Goal: Ask a question: Seek information or help from site administrators or community

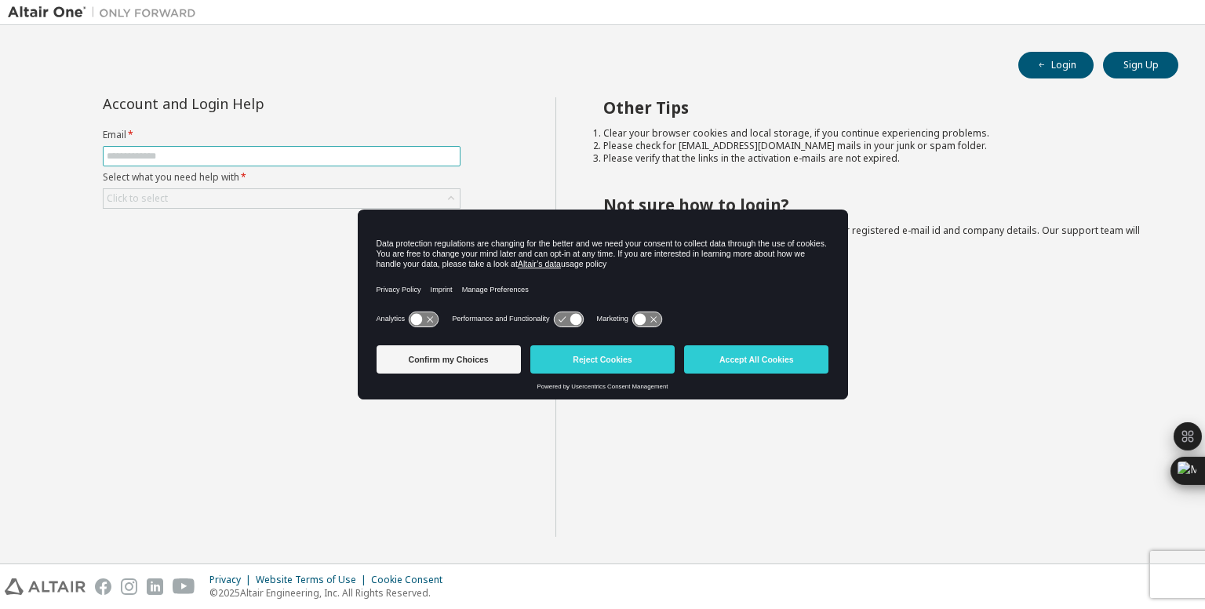
click at [253, 156] on input "text" at bounding box center [282, 156] width 350 height 13
click at [755, 366] on button "Accept All Cookies" at bounding box center [756, 359] width 144 height 28
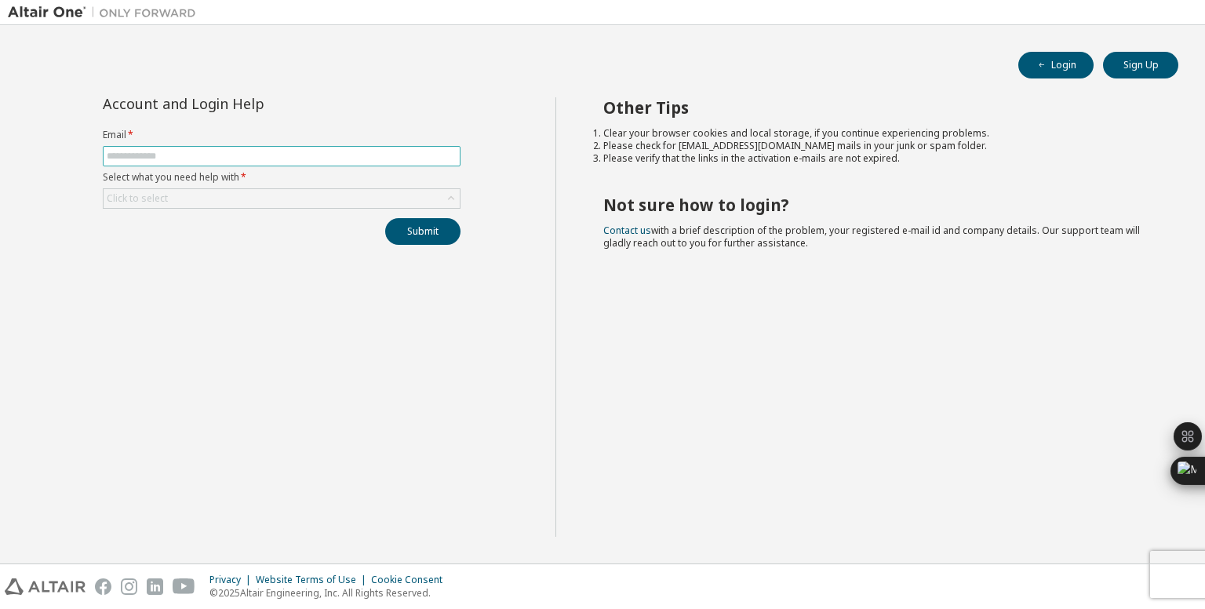
click at [251, 158] on input "text" at bounding box center [282, 156] width 350 height 13
type input "**********"
click at [249, 190] on div "Click to select" at bounding box center [282, 198] width 356 height 19
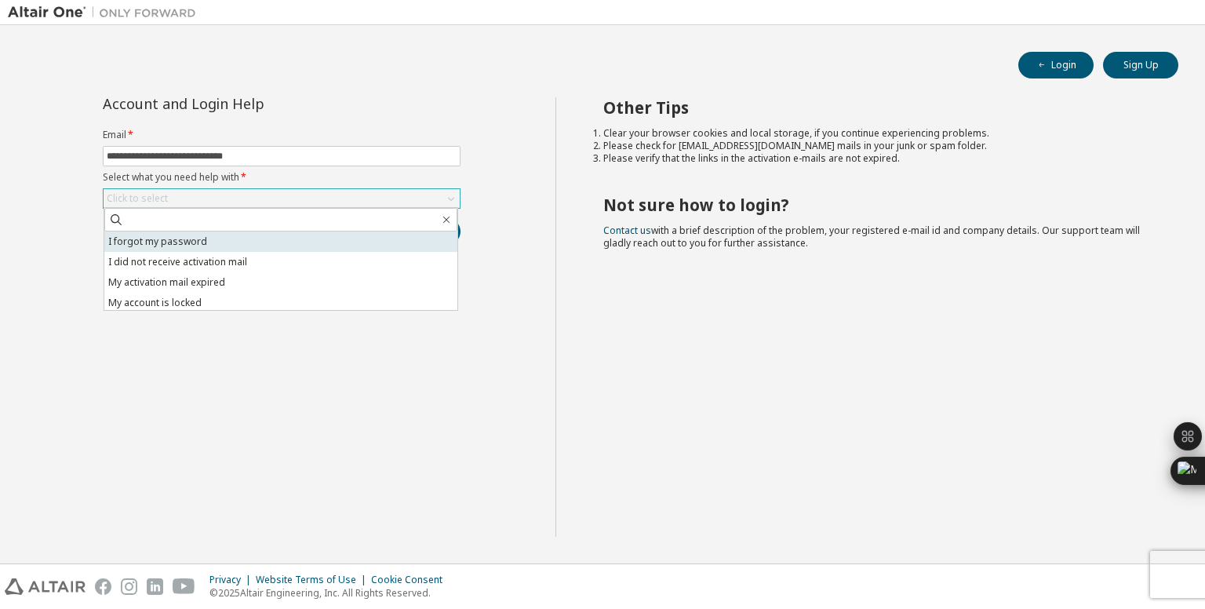
click at [198, 241] on li "I forgot my password" at bounding box center [280, 241] width 353 height 20
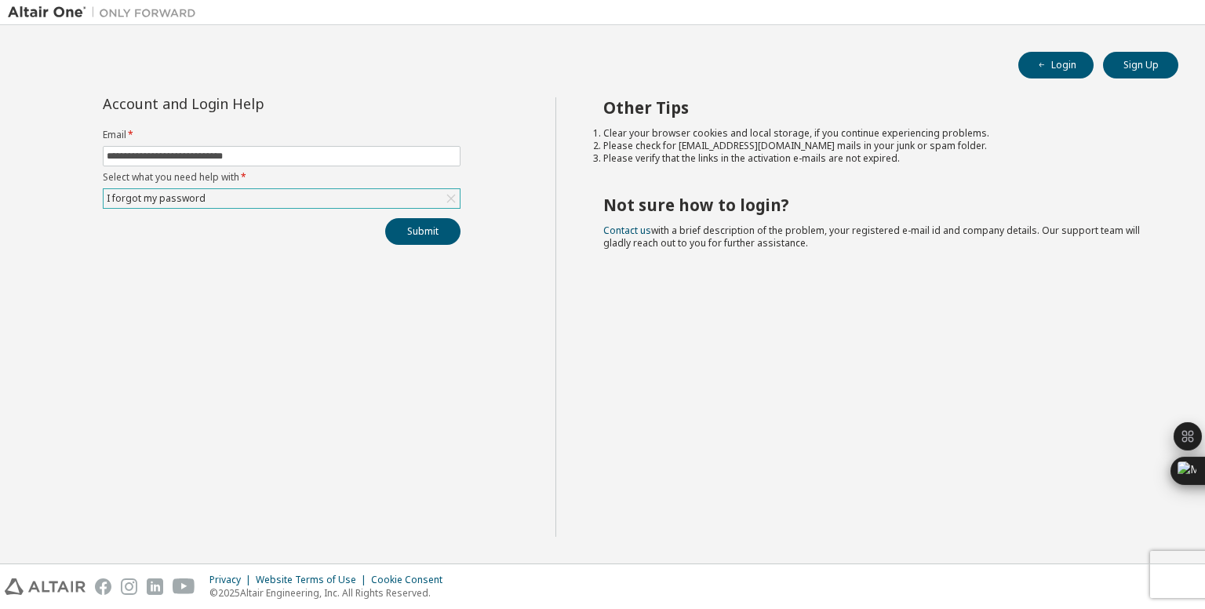
click at [428, 243] on div "**********" at bounding box center [282, 316] width 548 height 439
click at [430, 238] on button "Submit" at bounding box center [422, 231] width 75 height 27
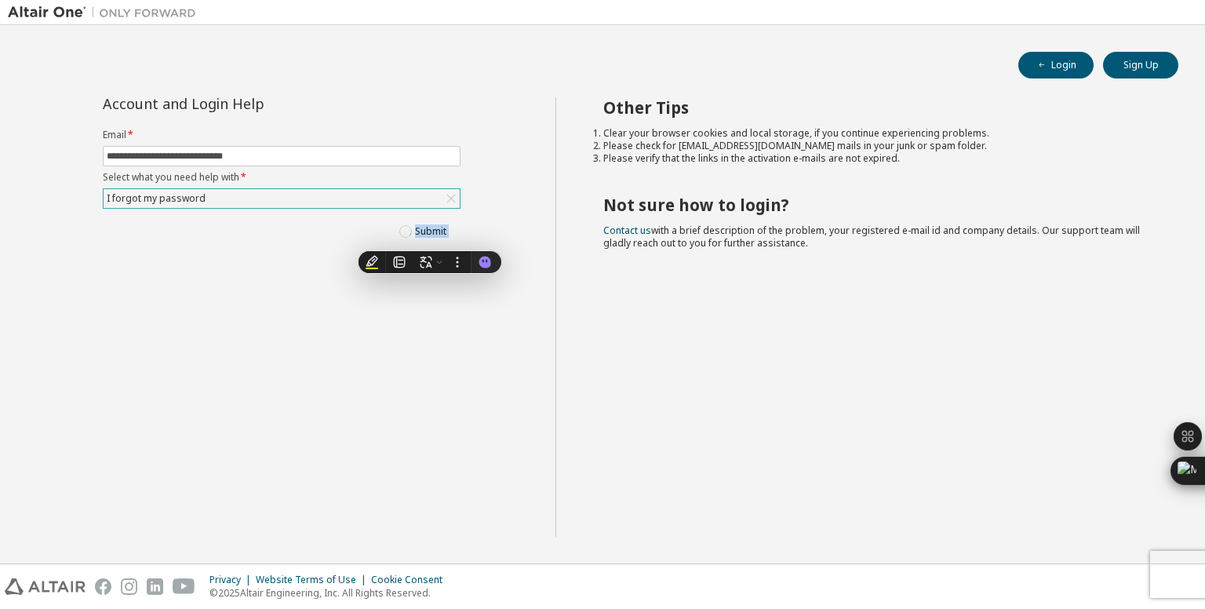
click at [413, 337] on div "**********" at bounding box center [282, 316] width 548 height 439
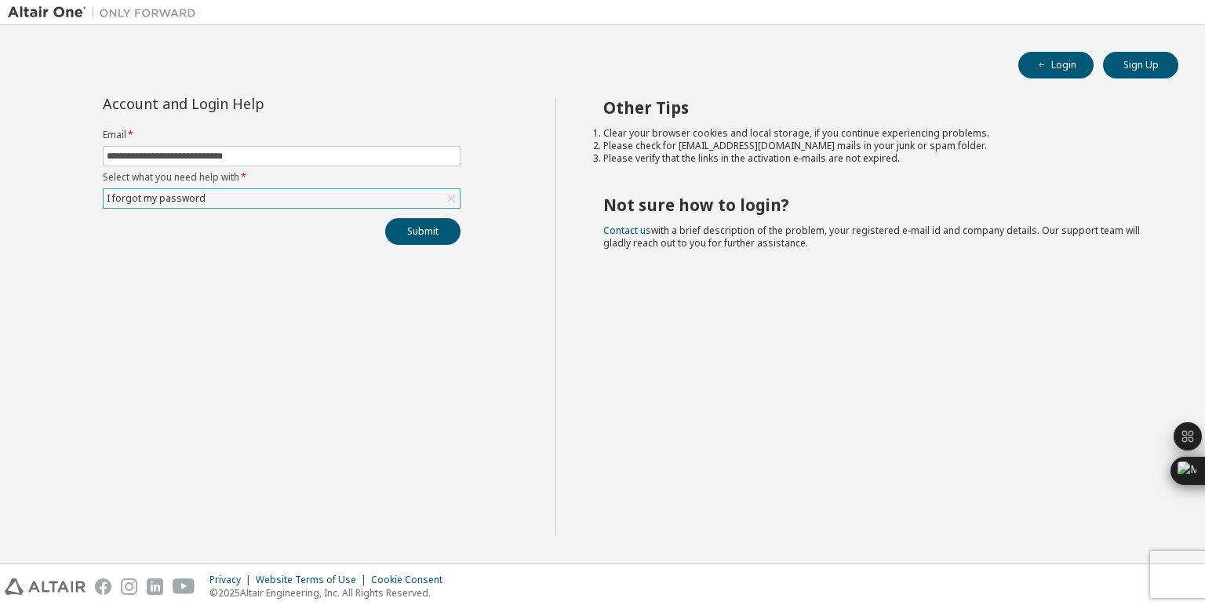
click at [329, 190] on div "I forgot my password" at bounding box center [282, 198] width 356 height 19
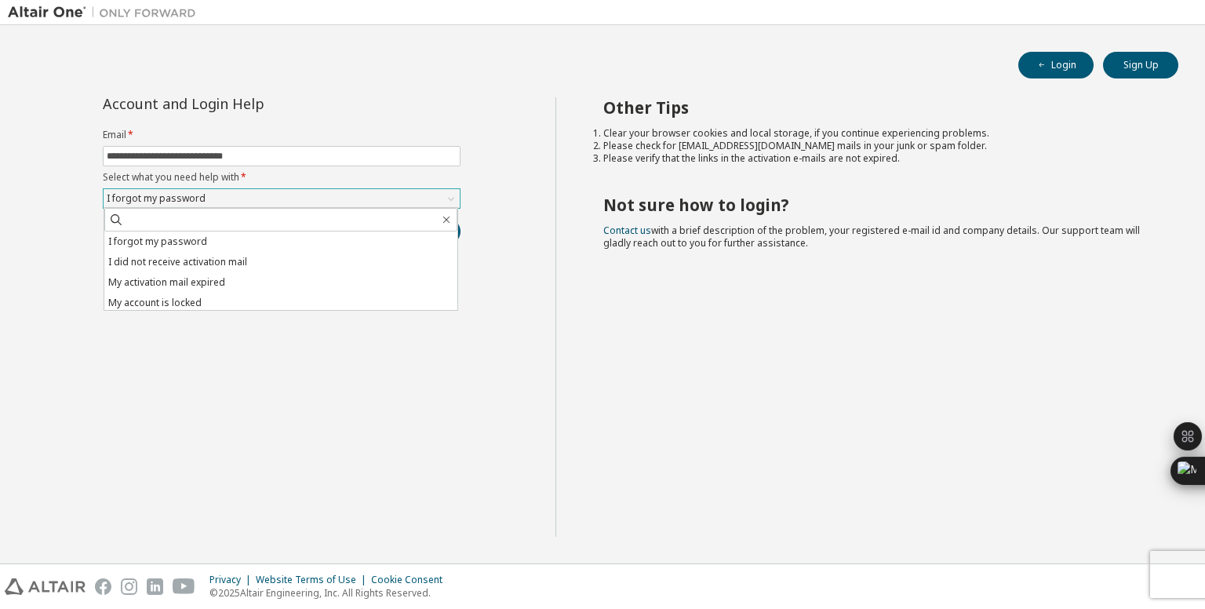
click at [248, 189] on div "I forgot my password" at bounding box center [282, 198] width 356 height 19
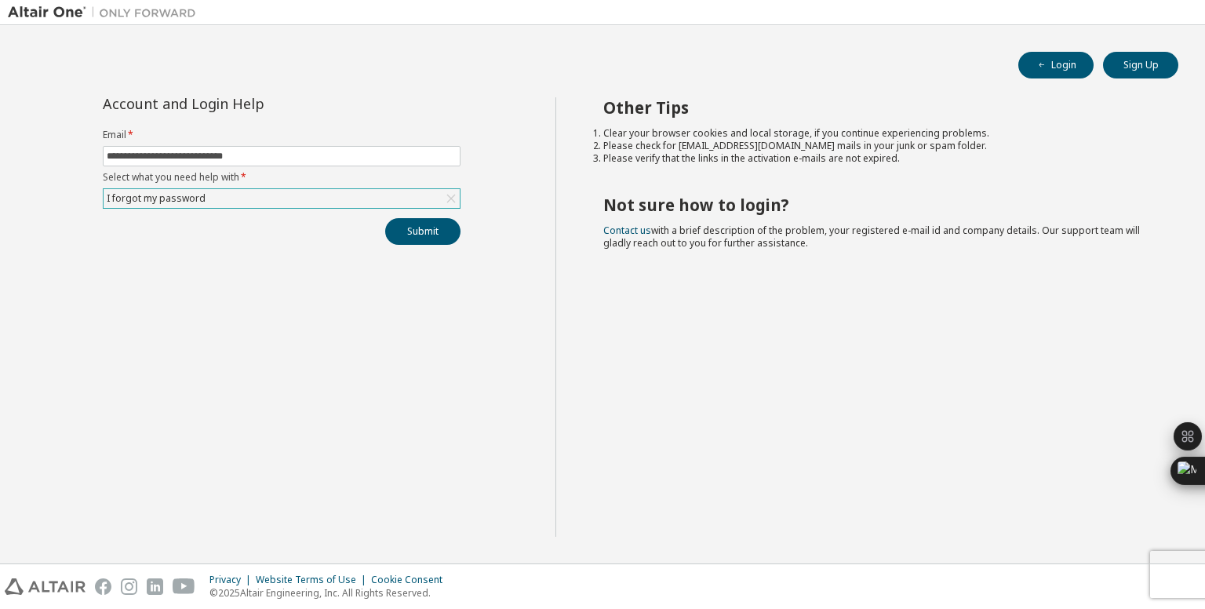
click at [248, 189] on div "I forgot my password" at bounding box center [282, 198] width 356 height 19
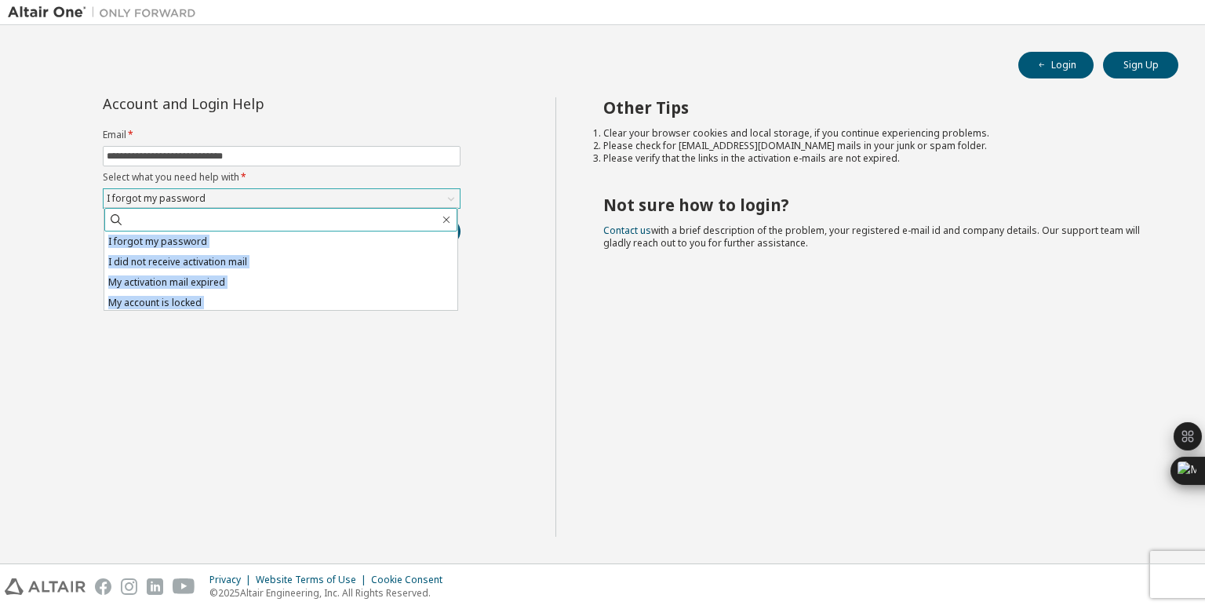
click at [395, 210] on span at bounding box center [280, 220] width 353 height 24
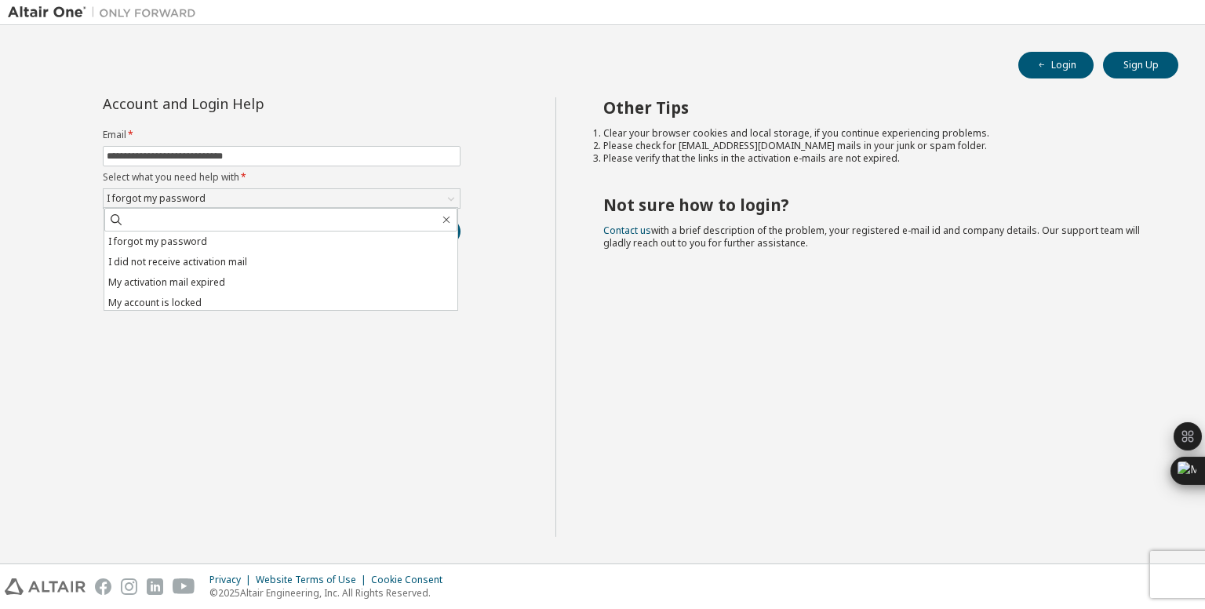
click at [344, 450] on div "**********" at bounding box center [282, 316] width 548 height 439
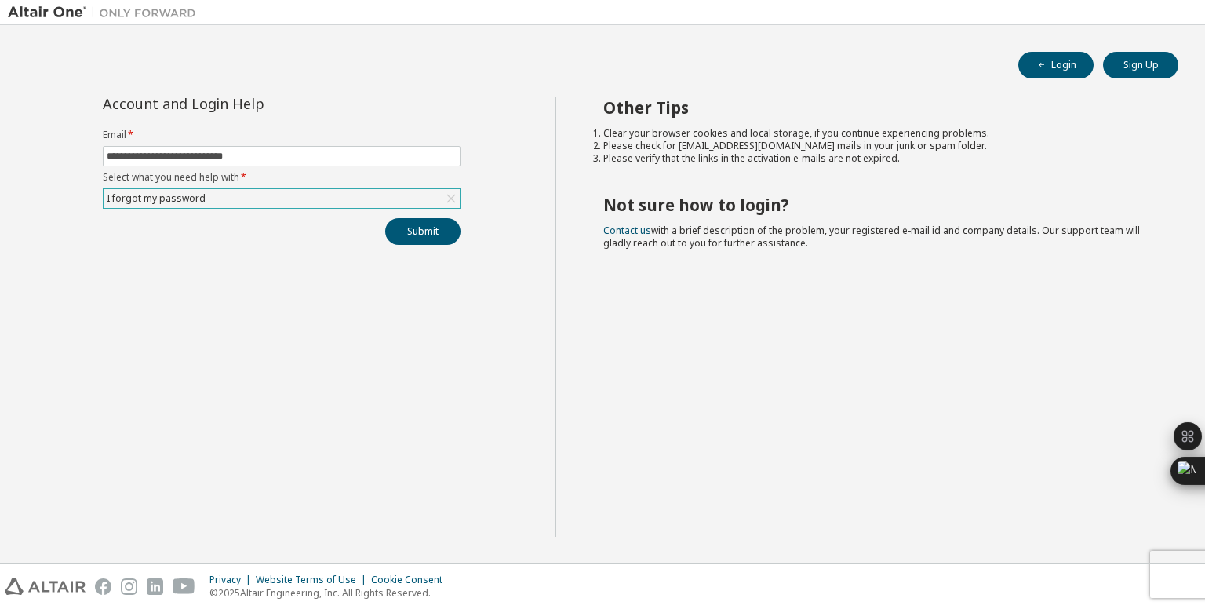
click at [377, 205] on div "I forgot my password" at bounding box center [282, 198] width 356 height 19
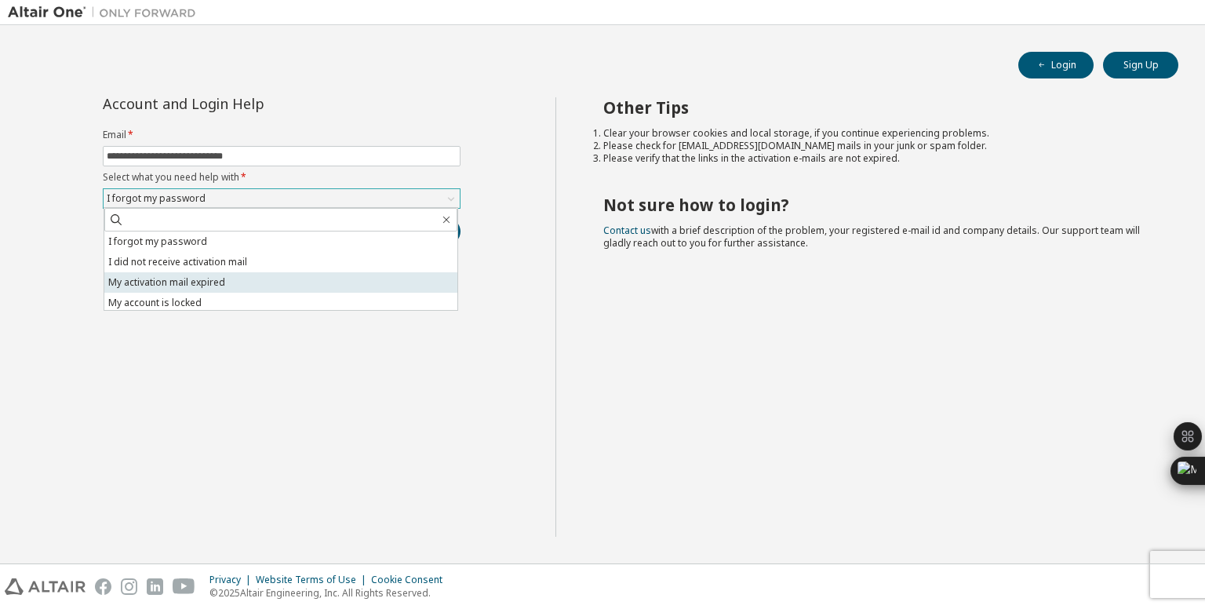
scroll to position [44, 0]
click at [224, 282] on li "I want to reset multi-factor authentication" at bounding box center [280, 279] width 353 height 20
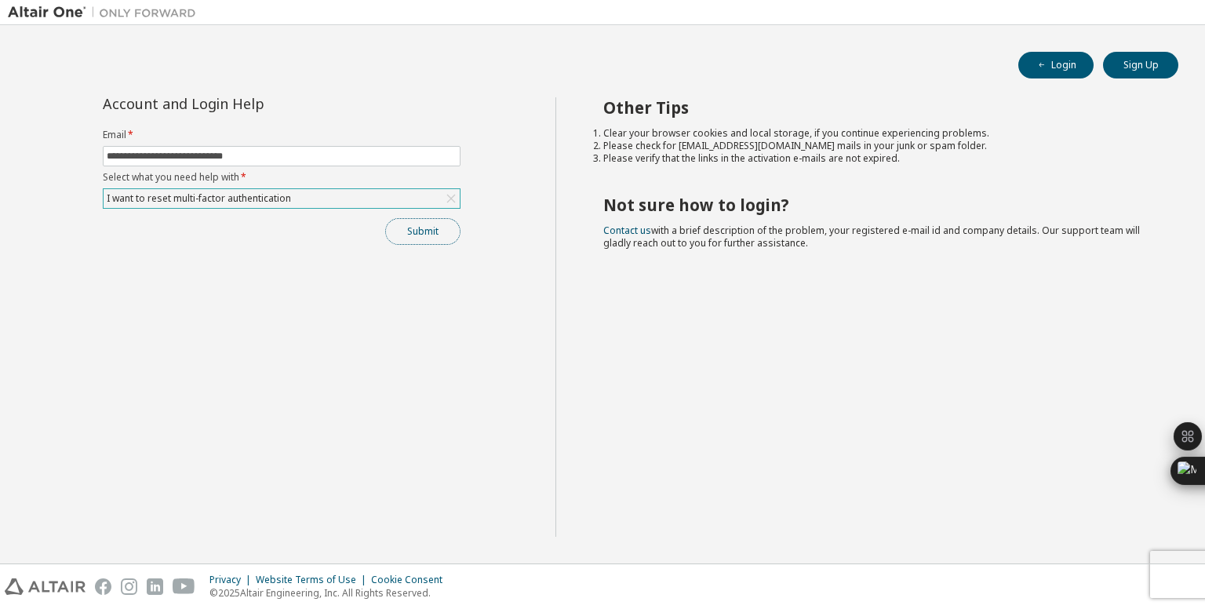
click at [427, 232] on button "Submit" at bounding box center [422, 231] width 75 height 27
click at [410, 233] on button "Submit" at bounding box center [422, 231] width 75 height 27
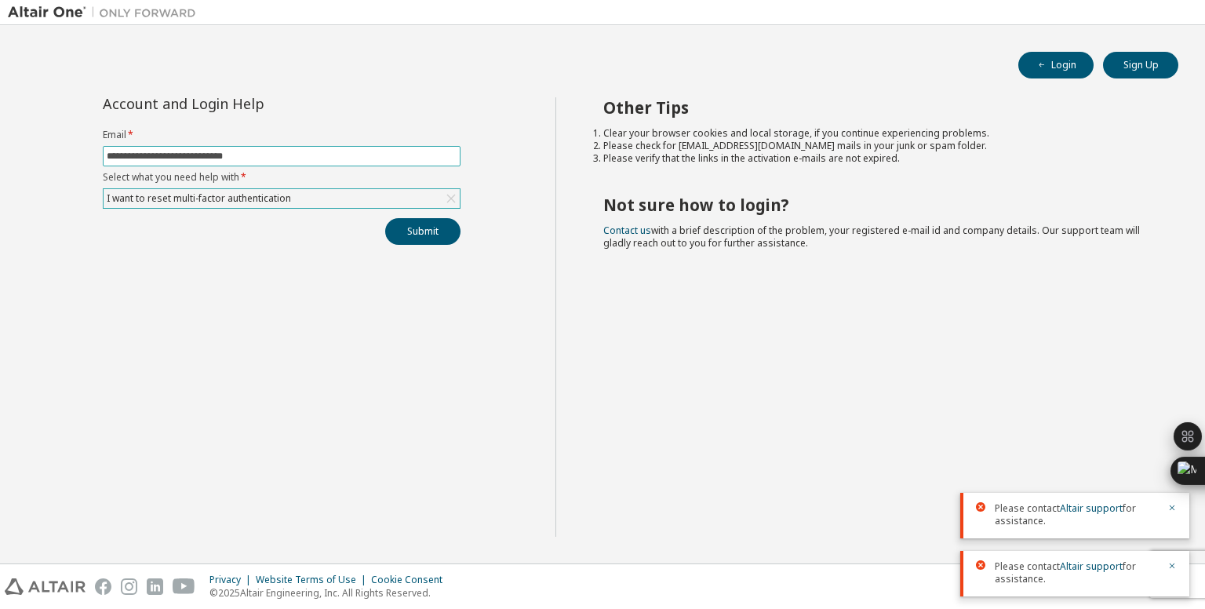
click at [364, 154] on input "**********" at bounding box center [282, 156] width 350 height 13
click at [342, 205] on div "I want to reset multi-factor authentication" at bounding box center [282, 198] width 356 height 19
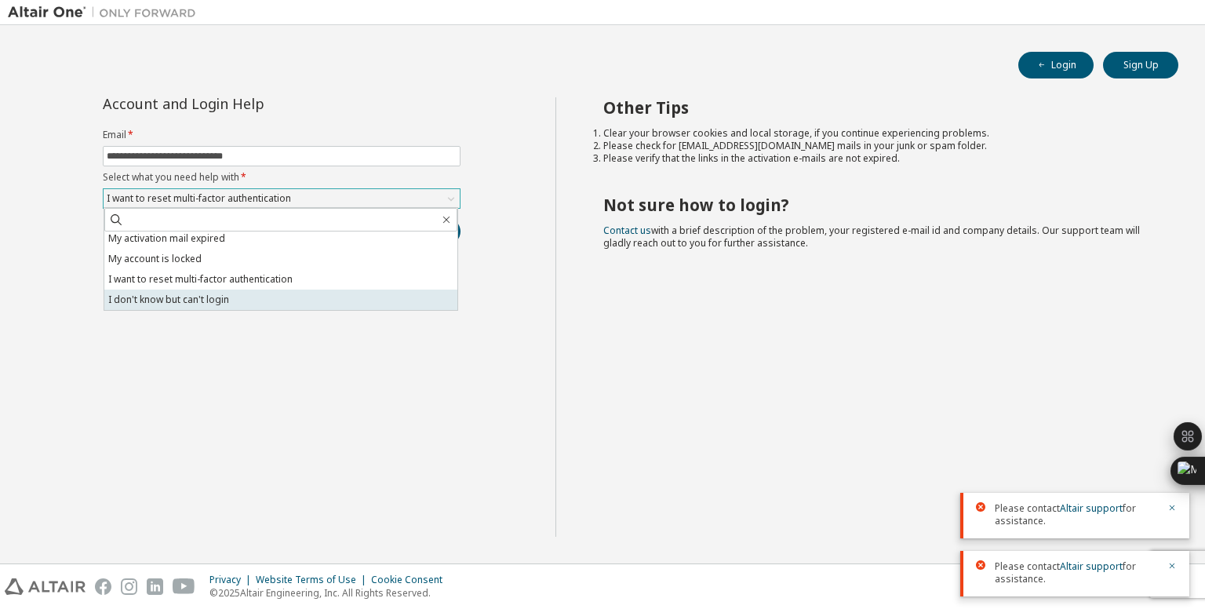
click at [199, 303] on li "I don't know but can't login" at bounding box center [280, 299] width 353 height 20
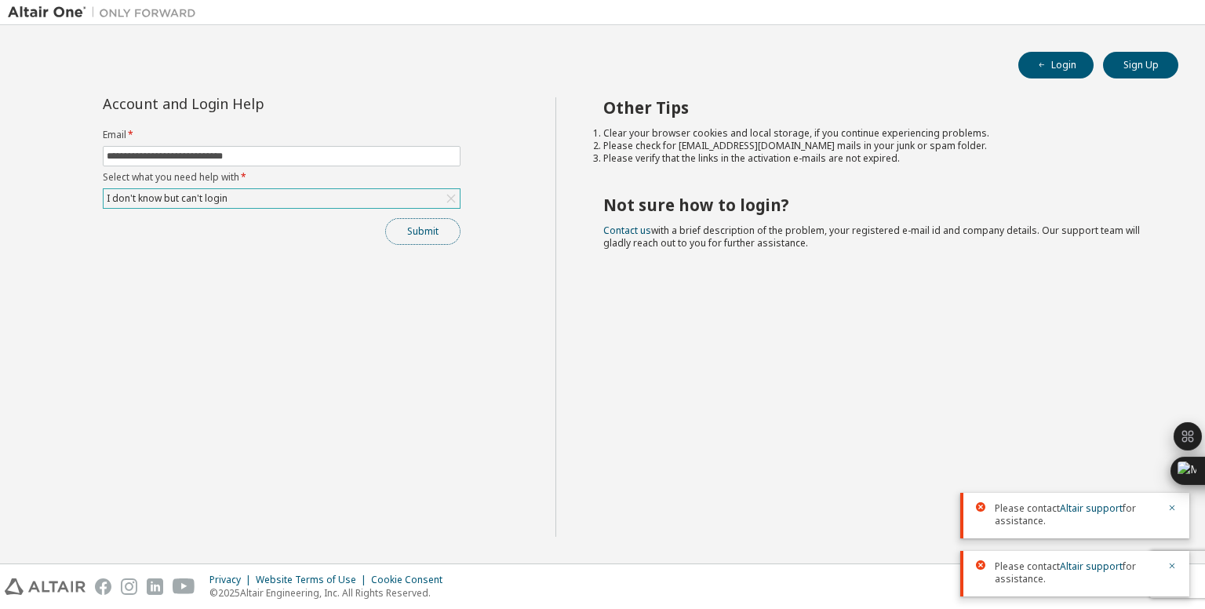
click at [410, 227] on button "Submit" at bounding box center [422, 231] width 75 height 27
click at [1168, 512] on icon "button" at bounding box center [1171, 507] width 9 height 9
click at [1170, 566] on icon "button" at bounding box center [1171, 565] width 9 height 9
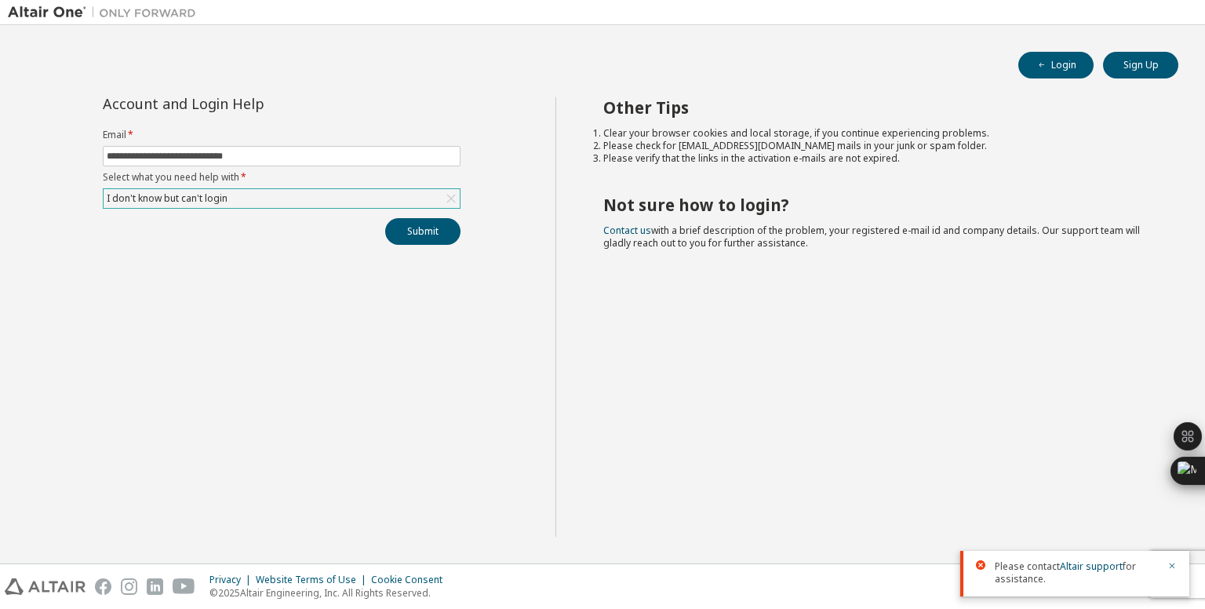
click at [1174, 560] on button "button" at bounding box center [1171, 567] width 9 height 14
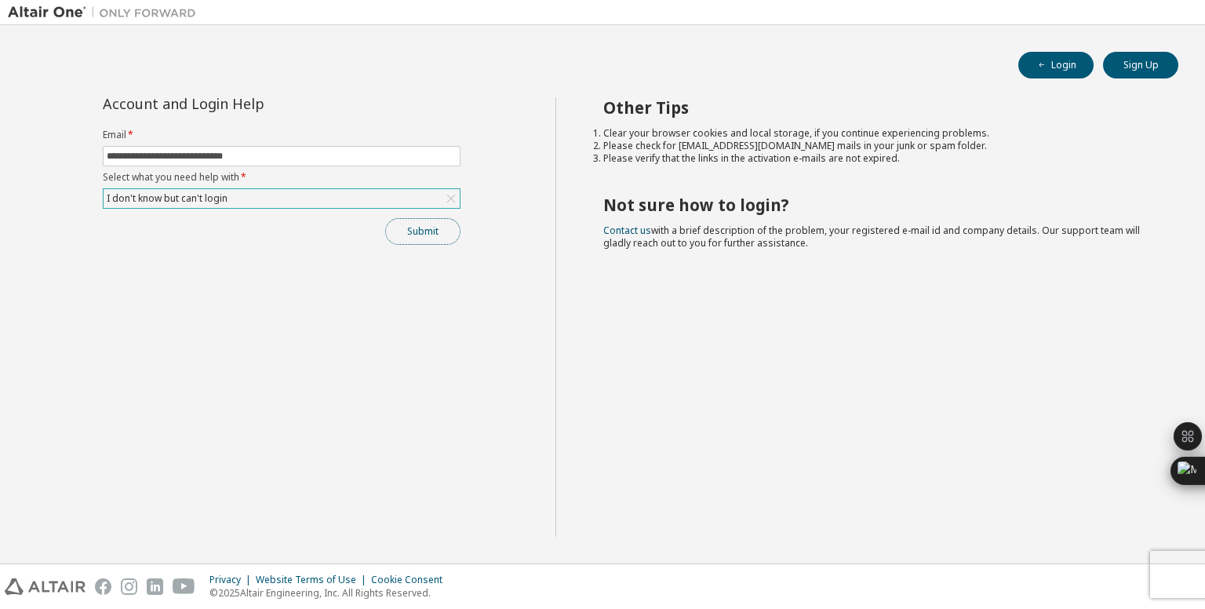
click at [428, 228] on button "Submit" at bounding box center [422, 231] width 75 height 27
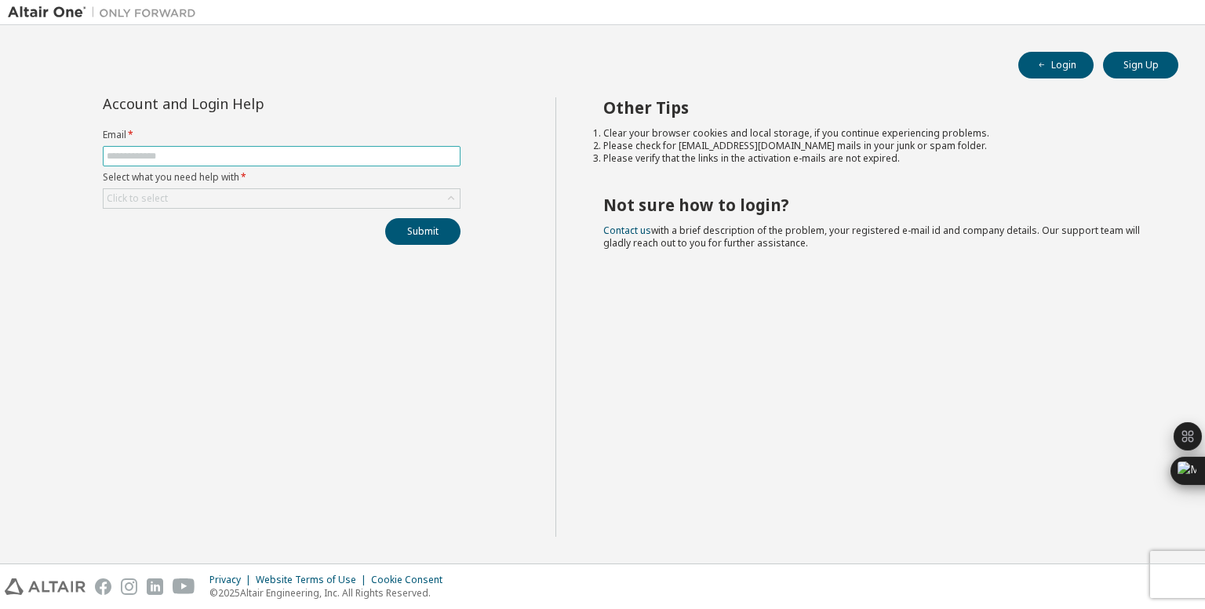
click at [301, 146] on span at bounding box center [282, 156] width 358 height 20
click at [299, 152] on input "text" at bounding box center [282, 156] width 350 height 13
type input "**********"
click at [279, 198] on div "Click to select" at bounding box center [282, 198] width 356 height 19
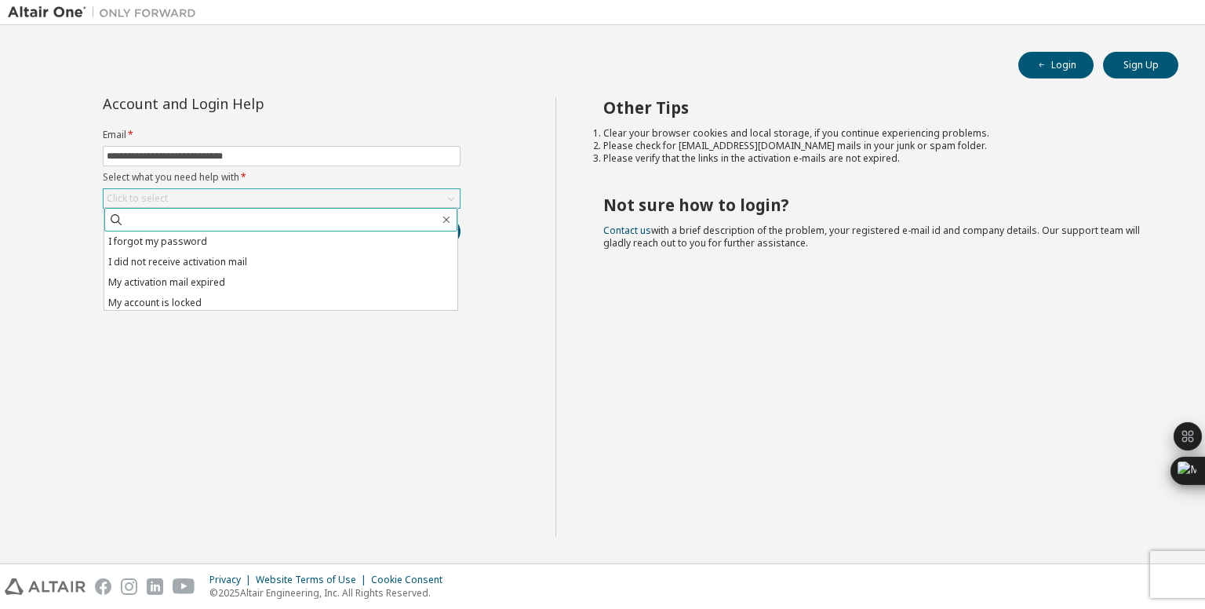
click at [268, 214] on input "text" at bounding box center [281, 220] width 315 height 16
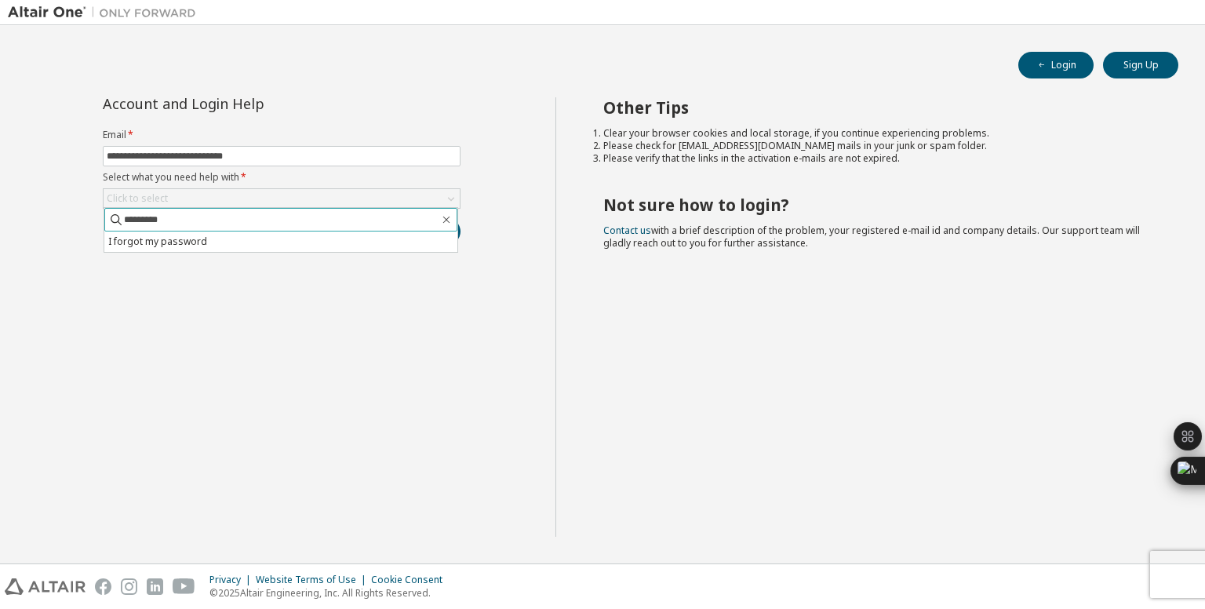
type input "********"
click at [448, 217] on icon "button" at bounding box center [446, 219] width 13 height 13
click at [404, 194] on div "Click to select" at bounding box center [282, 198] width 356 height 19
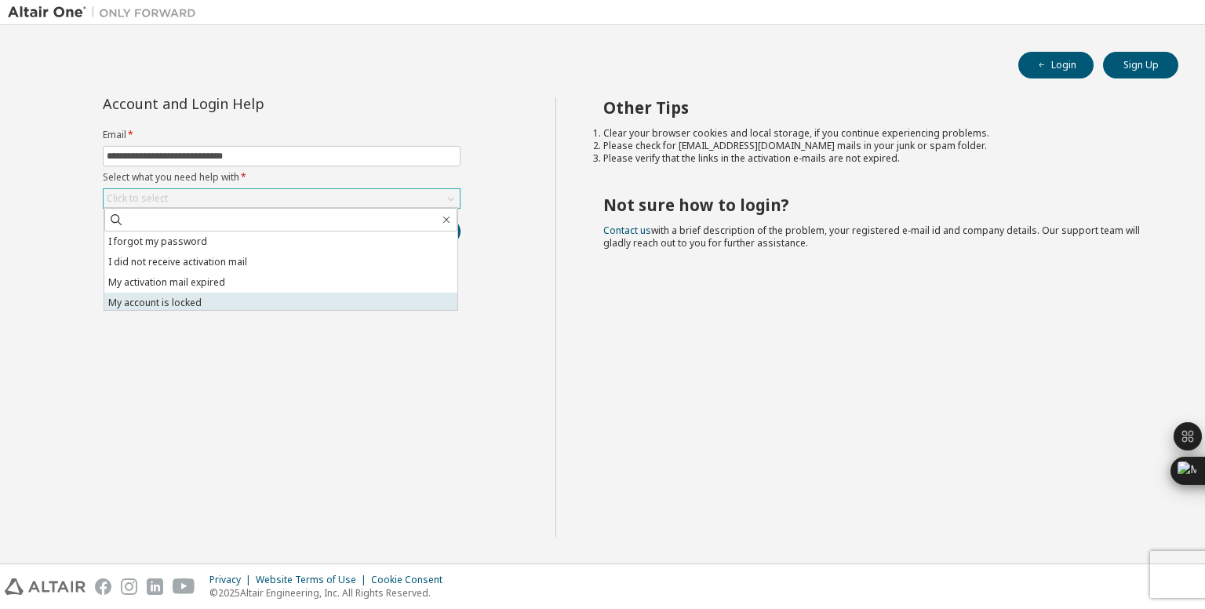
scroll to position [44, 0]
click at [196, 299] on li "I don't know but can't login" at bounding box center [280, 299] width 353 height 20
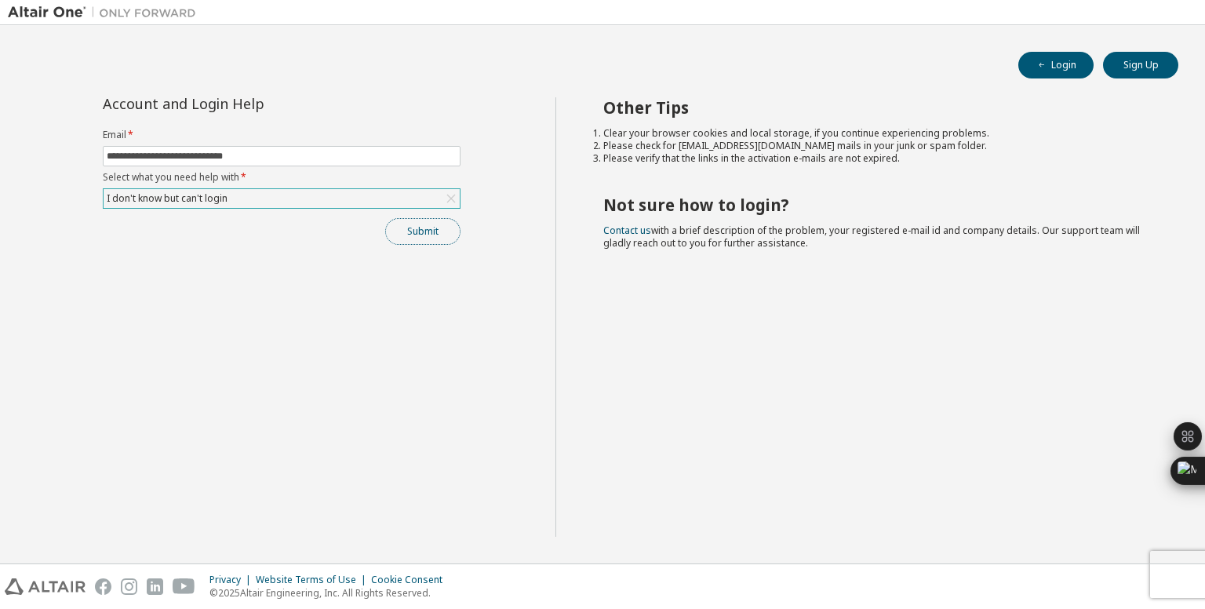
click at [407, 232] on button "Submit" at bounding box center [422, 231] width 75 height 27
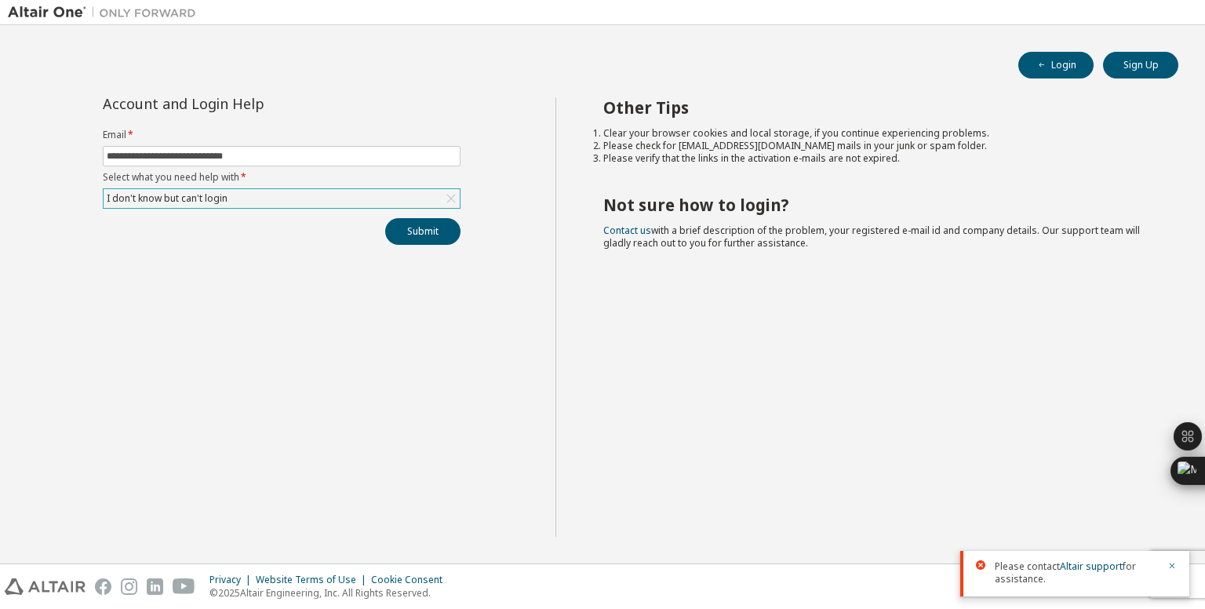
click at [1174, 559] on div "Please contact Altair support for assistance." at bounding box center [1074, 574] width 229 height 46
click at [1171, 567] on icon "button" at bounding box center [1171, 565] width 9 height 9
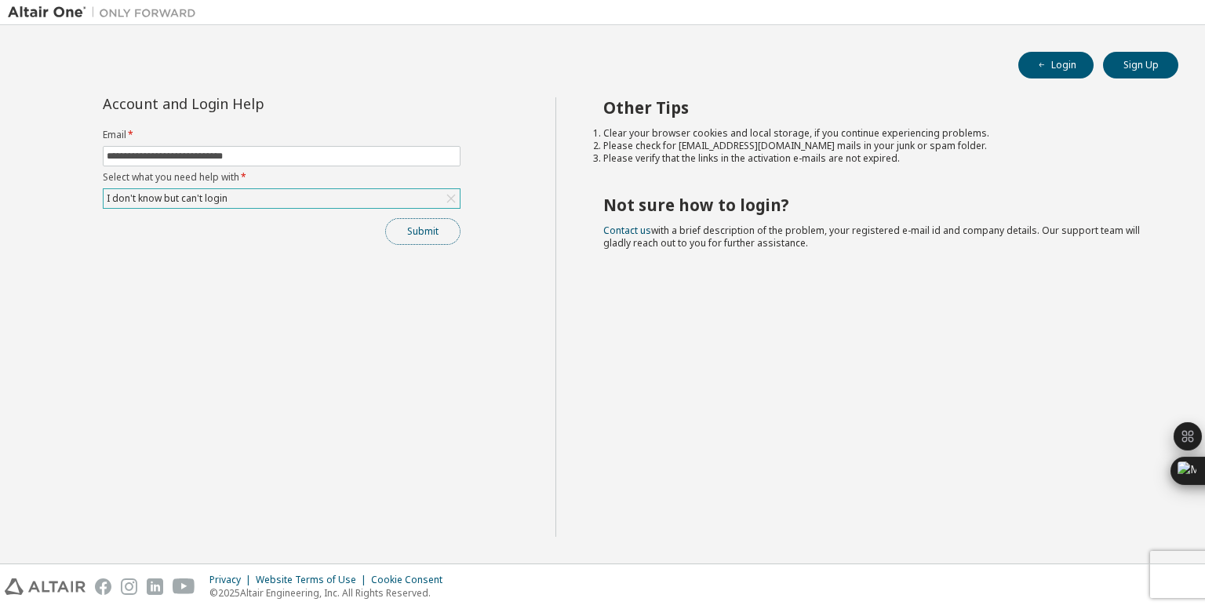
click at [451, 224] on button "Submit" at bounding box center [422, 231] width 75 height 27
